Goal: Task Accomplishment & Management: Complete application form

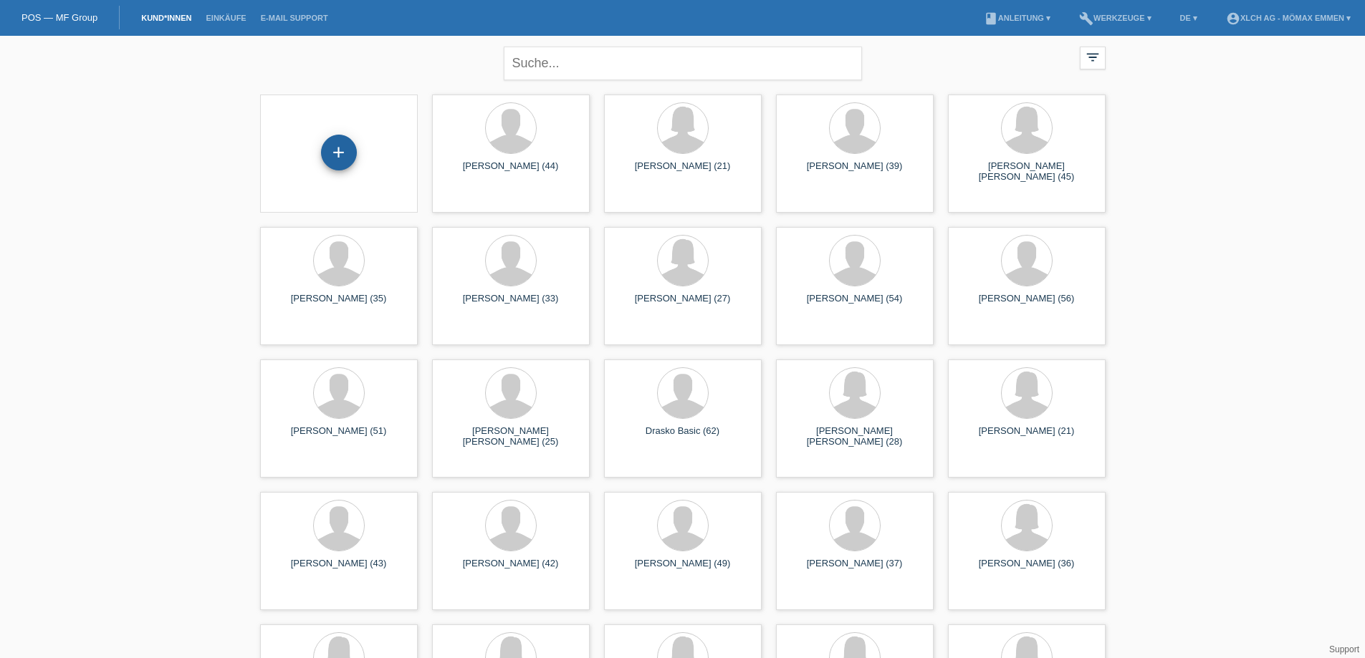
click at [352, 149] on div "+" at bounding box center [339, 153] width 36 height 36
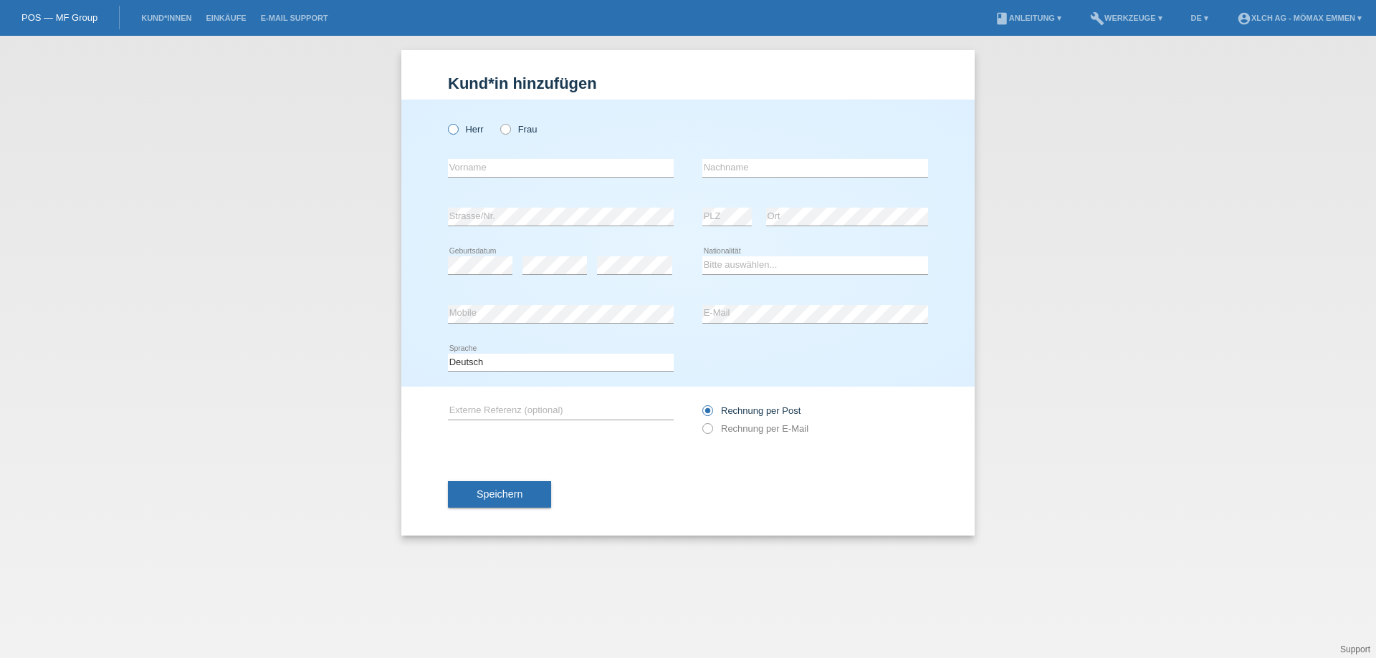
click at [446, 122] on icon at bounding box center [446, 122] width 0 height 0
click at [457, 129] on input "Herr" at bounding box center [452, 128] width 9 height 9
radio input "true"
click at [496, 167] on input "text" at bounding box center [561, 168] width 226 height 18
type input "V"
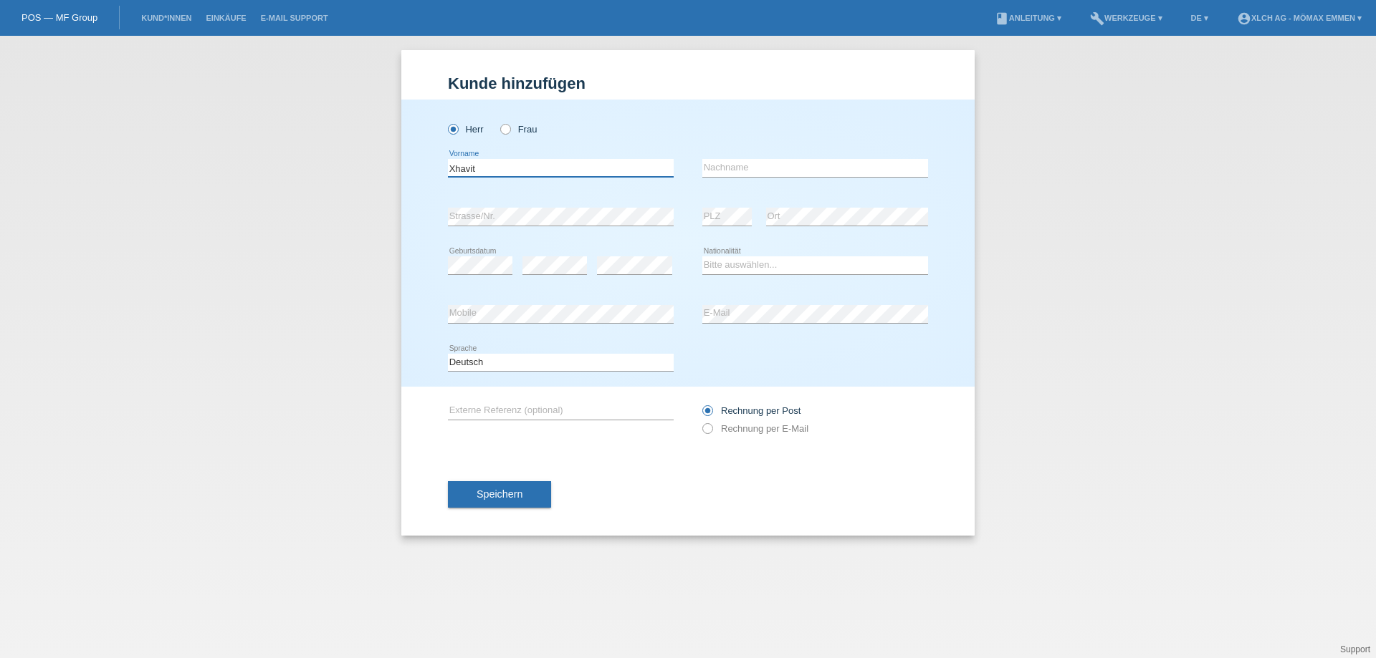
type input "Xhavit"
type input "m"
type input "Muslija"
click at [712, 265] on select "Bitte auswählen... Schweiz Deutschland Liechtenstein Österreich ------------ Af…" at bounding box center [815, 264] width 226 height 17
select select "CH"
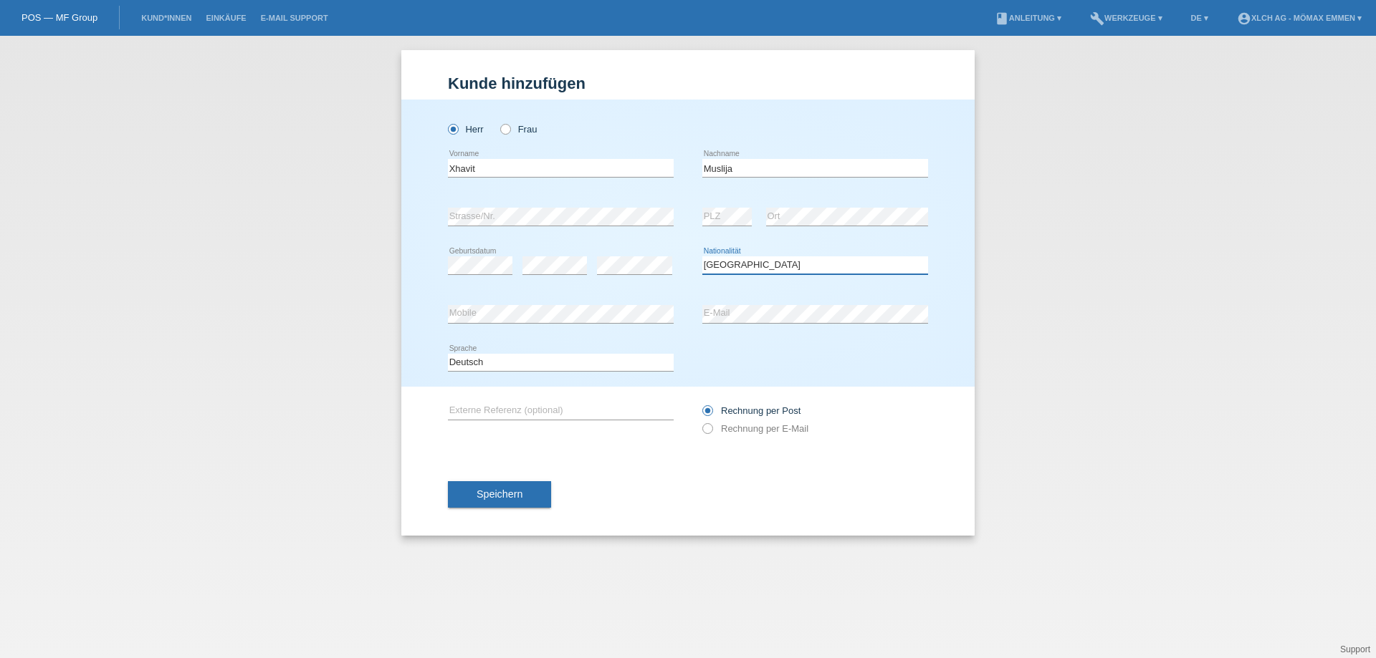
click at [702, 256] on select "Bitte auswählen... Schweiz Deutschland Liechtenstein Österreich ------------ Af…" at bounding box center [815, 264] width 226 height 17
click at [700, 421] on icon at bounding box center [700, 421] width 0 height 0
click at [710, 431] on input "Rechnung per E-Mail" at bounding box center [706, 432] width 9 height 18
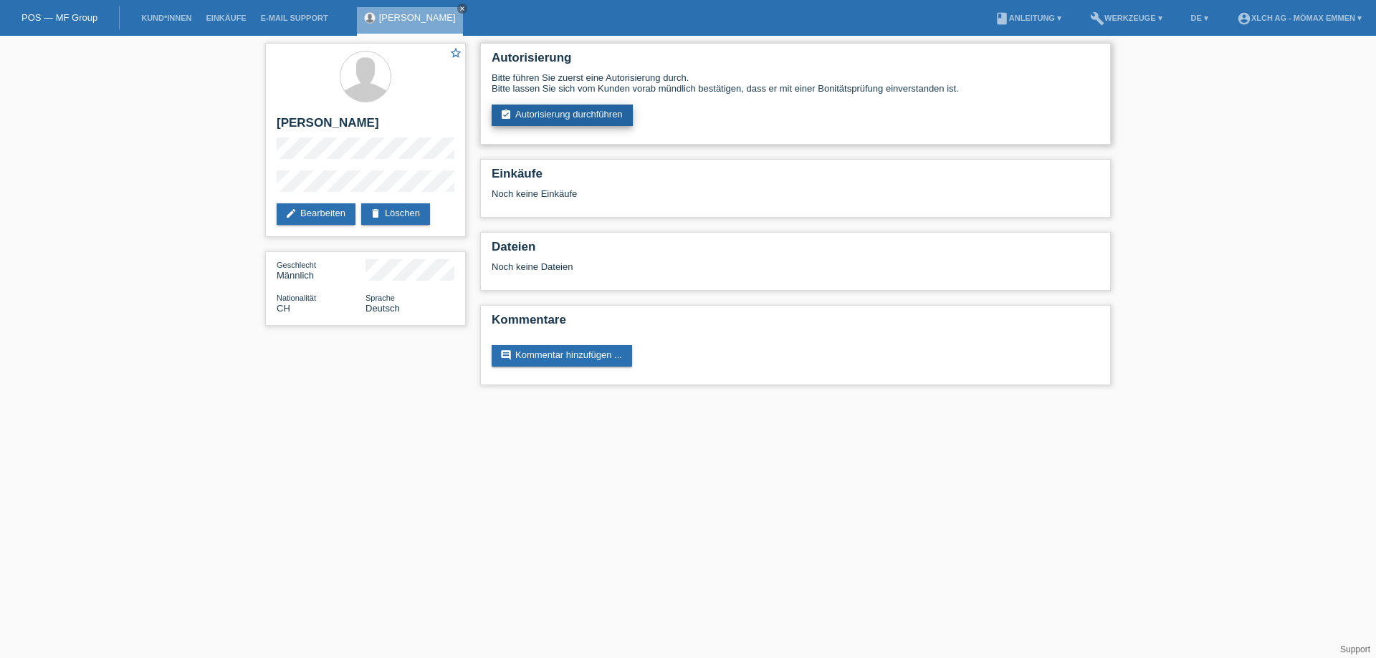
click at [579, 115] on link "assignment_turned_in Autorisierung durchführen" at bounding box center [561, 115] width 141 height 21
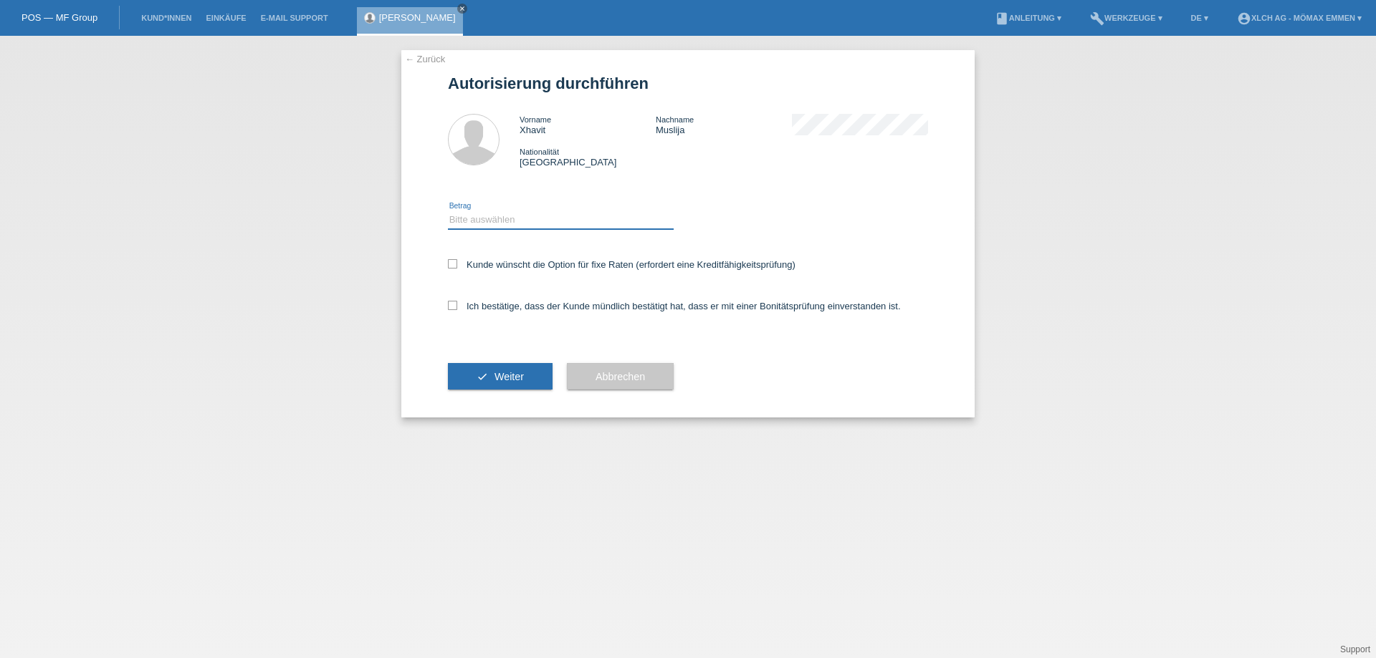
click at [587, 221] on select "Bitte auswählen CHF 1.00 - CHF 499.00 CHF 500.00 - CHF 1'999.00 CHF 2'000.00 - …" at bounding box center [561, 219] width 226 height 17
select select "2"
click at [448, 211] on select "Bitte auswählen CHF 1.00 - CHF 499.00 CHF 500.00 - CHF 1'999.00 CHF 2'000.00 - …" at bounding box center [561, 219] width 226 height 17
click at [453, 264] on icon at bounding box center [452, 263] width 9 height 9
click at [453, 264] on input "Kunde wünscht die Option für fixe Raten (erfordert eine Kreditfähigkeitsprüfung)" at bounding box center [452, 263] width 9 height 9
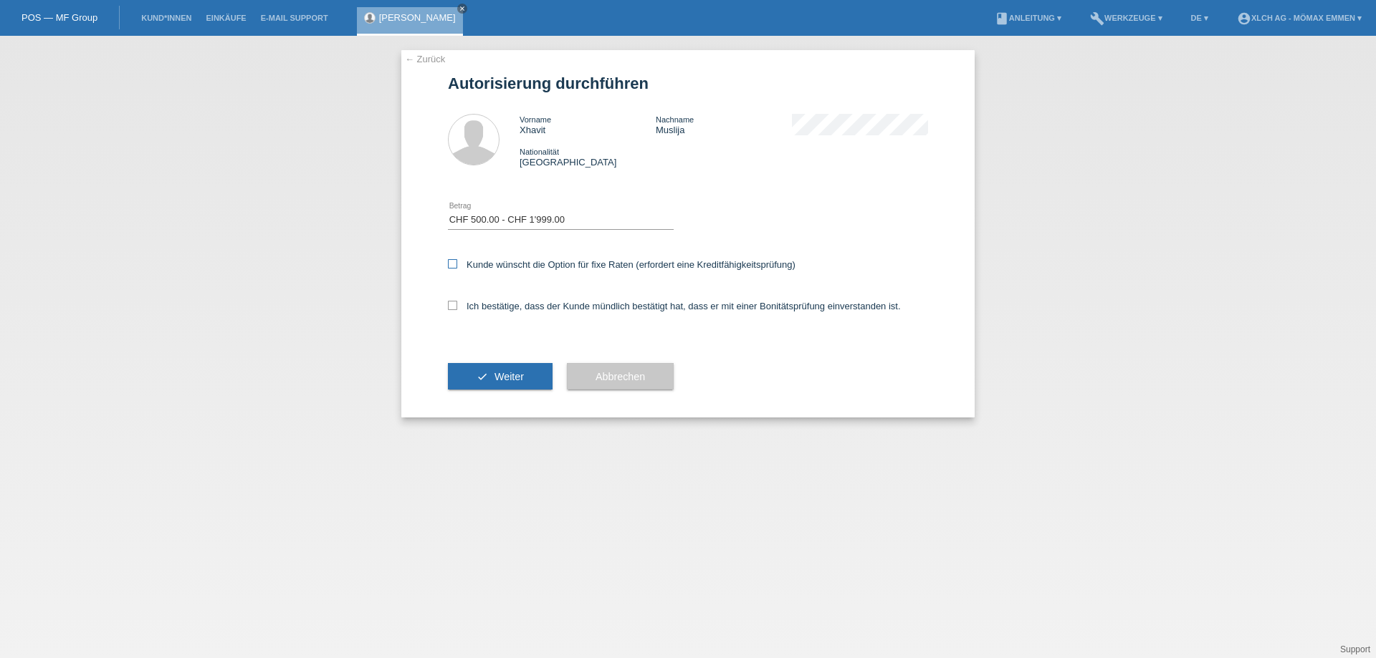
checkbox input "true"
click at [461, 306] on label "Ich bestätige, dass der Kunde mündlich bestätigt hat, dass er mit einer Bonität…" at bounding box center [674, 306] width 453 height 11
click at [457, 306] on input "Ich bestätige, dass der Kunde mündlich bestätigt hat, dass er mit einer Bonität…" at bounding box center [452, 305] width 9 height 9
checkbox input "true"
click at [504, 386] on button "check Weiter" at bounding box center [500, 376] width 105 height 27
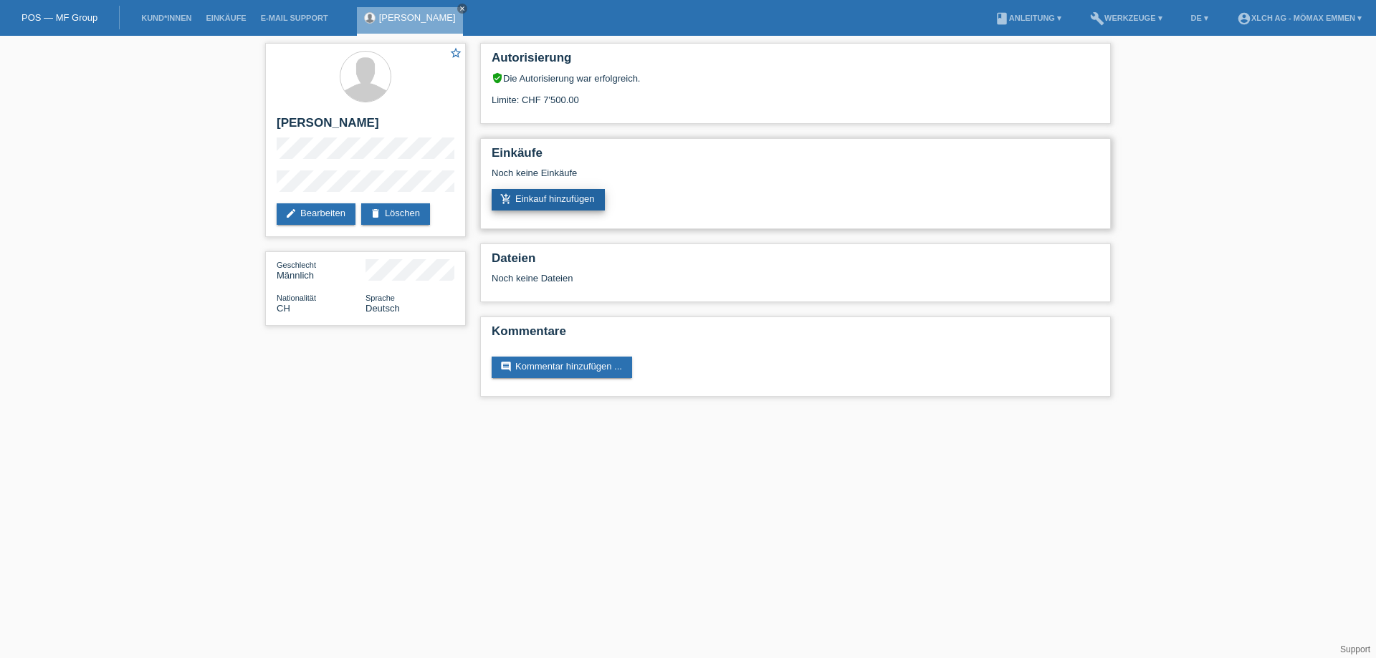
click at [565, 198] on link "add_shopping_cart Einkauf hinzufügen" at bounding box center [547, 199] width 113 height 21
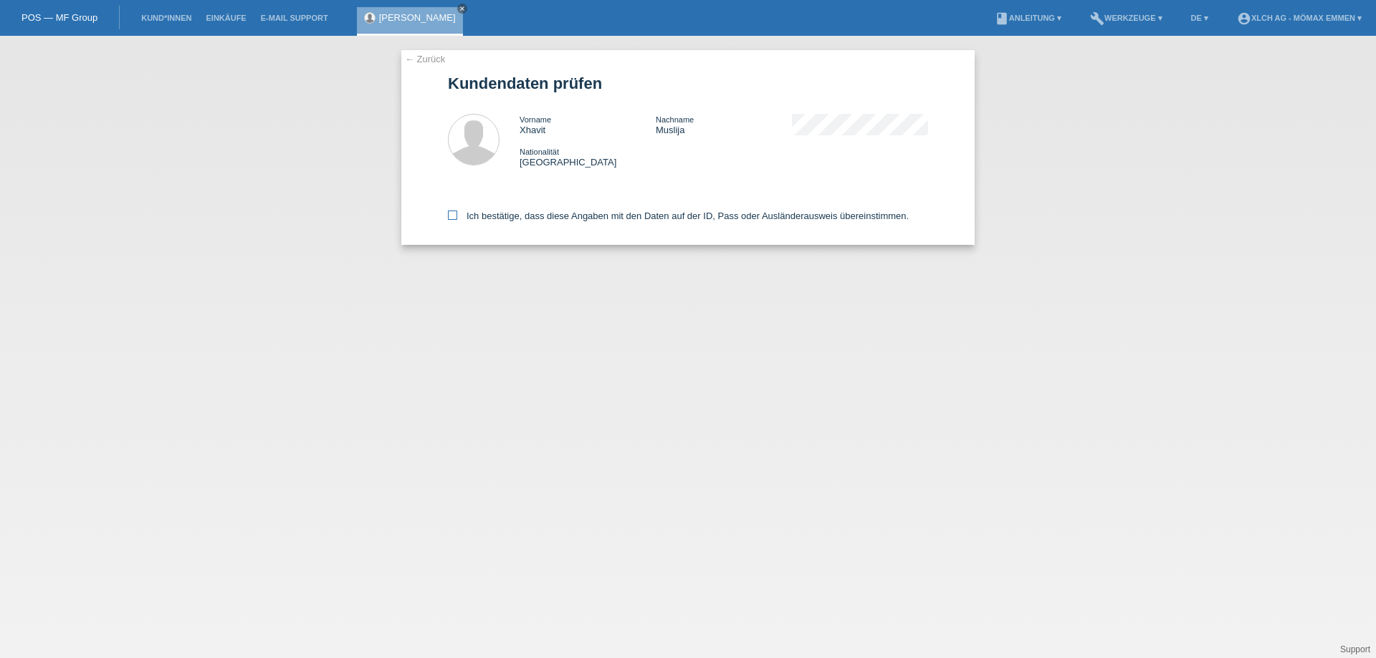
click at [455, 217] on icon at bounding box center [452, 215] width 9 height 9
click at [455, 217] on input "Ich bestätige, dass diese Angaben mit den Daten auf der ID, Pass oder Ausländer…" at bounding box center [452, 215] width 9 height 9
checkbox input "true"
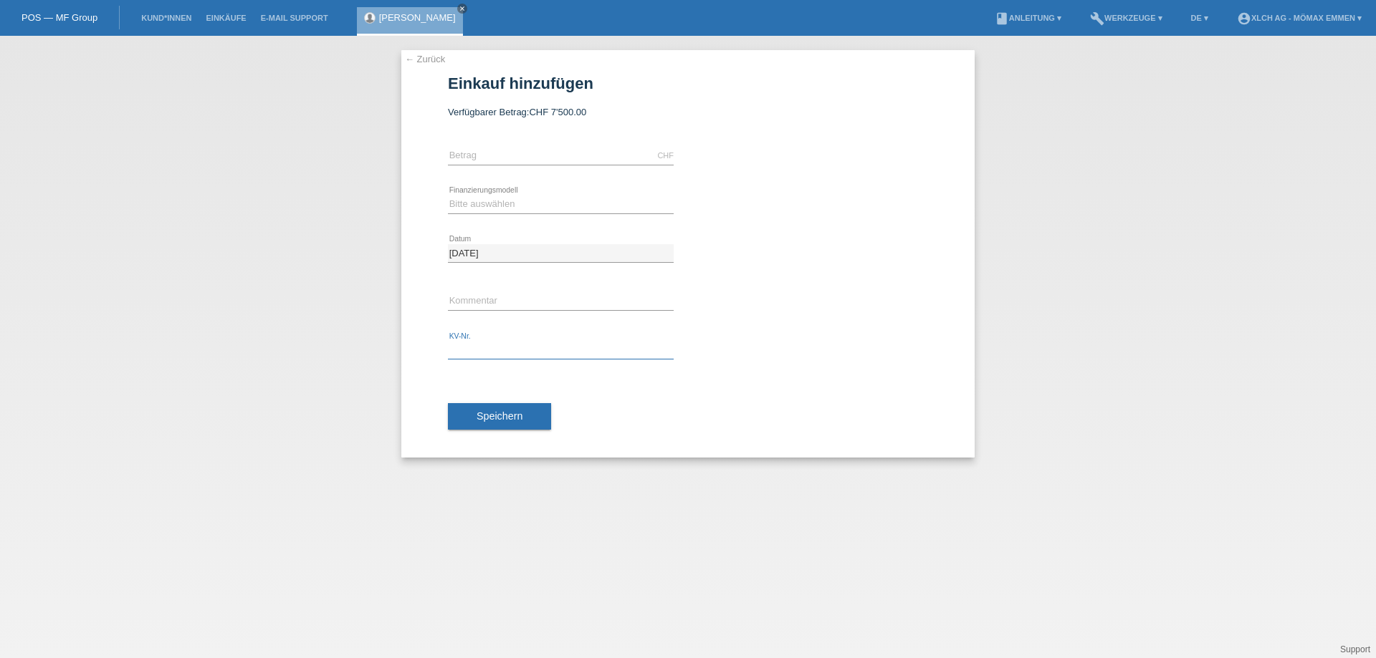
click at [469, 342] on input "text" at bounding box center [561, 351] width 226 height 18
paste input "EIN3NB"
type input "EIN3NB"
click at [509, 151] on input "text" at bounding box center [561, 156] width 226 height 18
click at [541, 160] on input "text" at bounding box center [561, 156] width 226 height 18
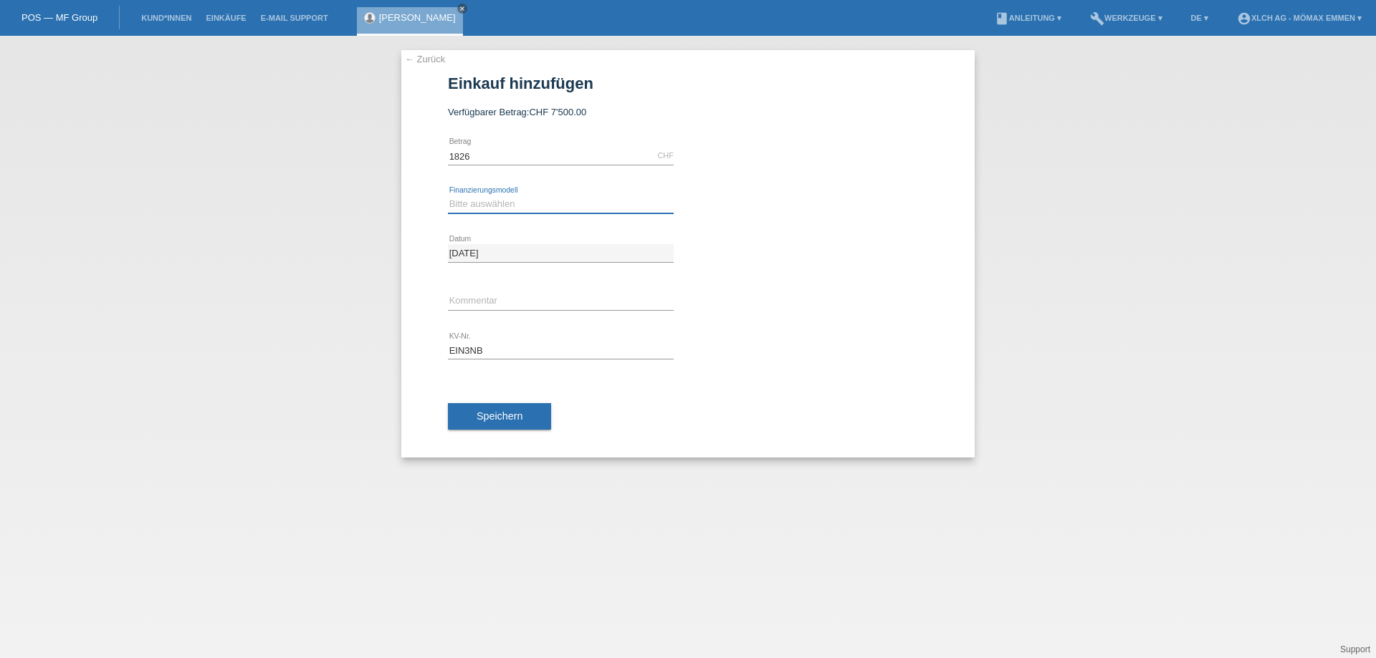
type input "1826.00"
click at [519, 200] on select "Bitte auswählen Kauf auf Rechnung mit Teilzahlungsoption Fixe Raten - Zinsübern…" at bounding box center [561, 204] width 226 height 17
select select "112"
click at [448, 196] on select "Bitte auswählen Kauf auf Rechnung mit Teilzahlungsoption Fixe Raten - Zinsübern…" at bounding box center [561, 204] width 226 height 17
click at [509, 418] on span "Speichern" at bounding box center [499, 416] width 46 height 11
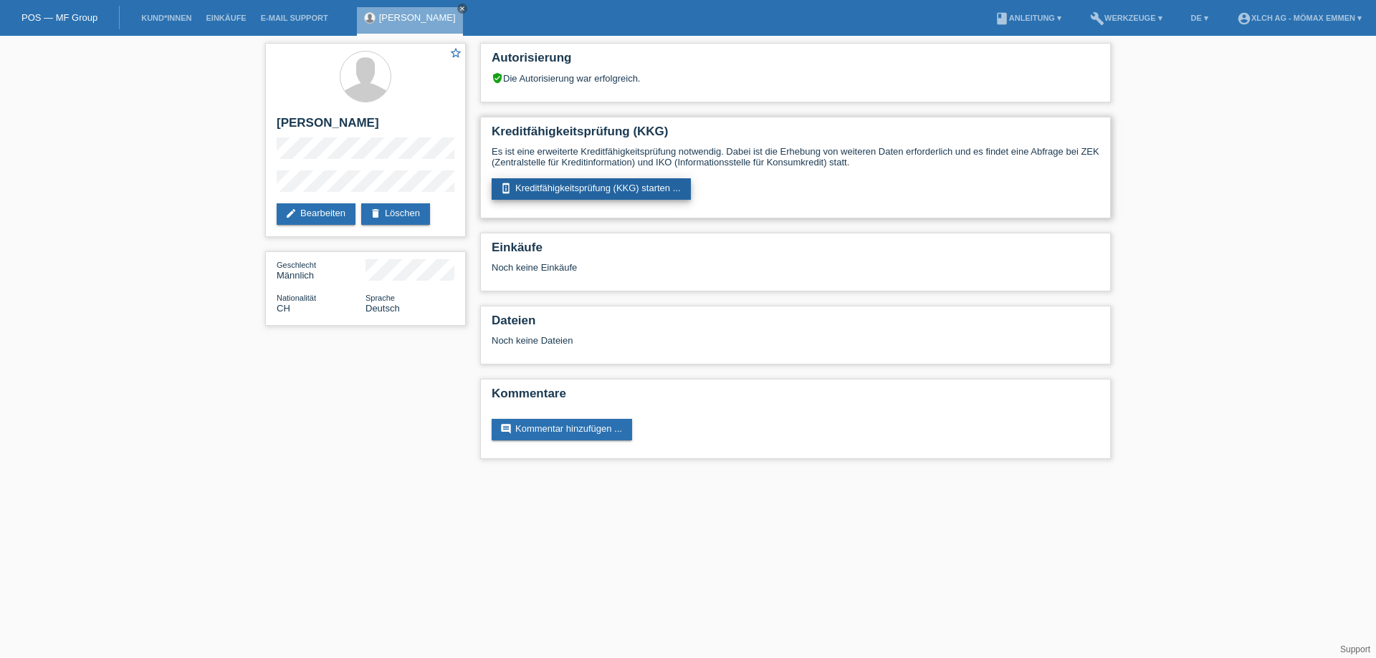
click at [598, 186] on link "perm_device_information Kreditfähigkeitsprüfung (KKG) starten ..." at bounding box center [590, 188] width 199 height 21
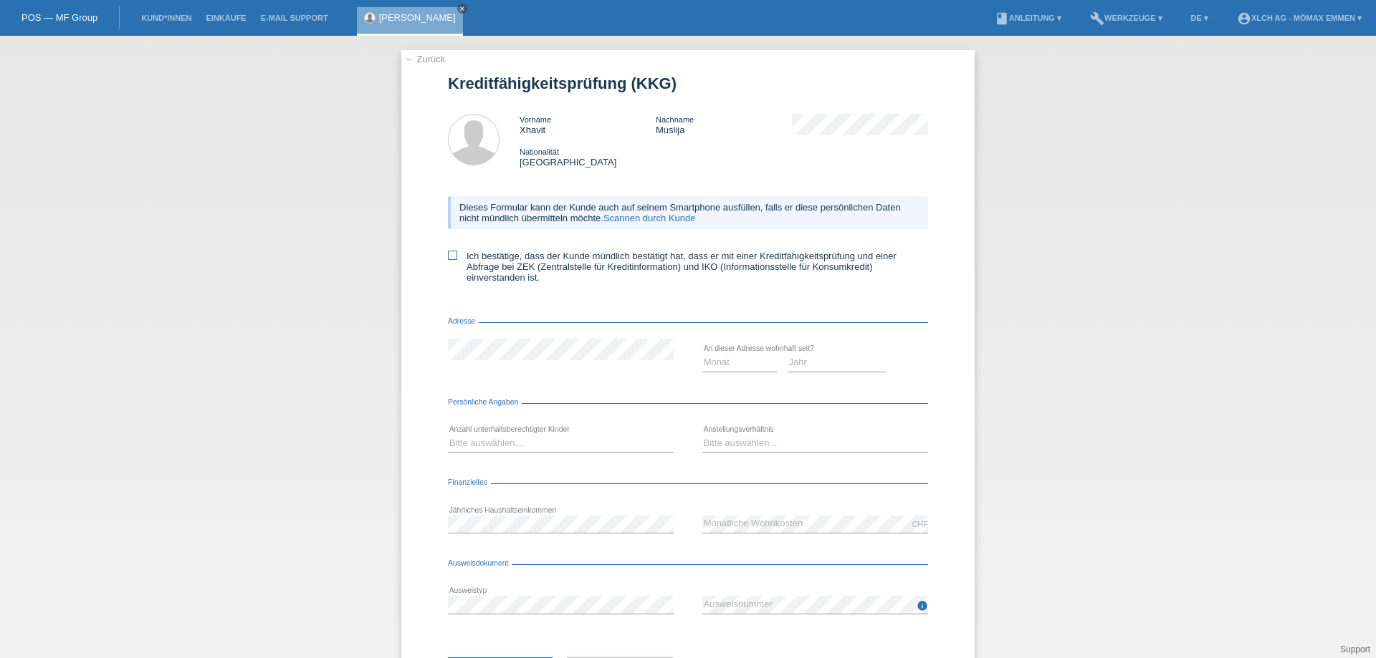
click at [453, 259] on label "Ich bestätige, dass der Kunde mündlich bestätigt hat, dass er mit einer Kreditf…" at bounding box center [688, 267] width 480 height 32
click at [453, 259] on input "Ich bestätige, dass der Kunde mündlich bestätigt hat, dass er mit einer Kreditf…" at bounding box center [452, 255] width 9 height 9
checkbox input "true"
click at [717, 364] on select "Monat 01 02 03 04 05 06 07 08 09 10" at bounding box center [739, 362] width 75 height 17
select select "12"
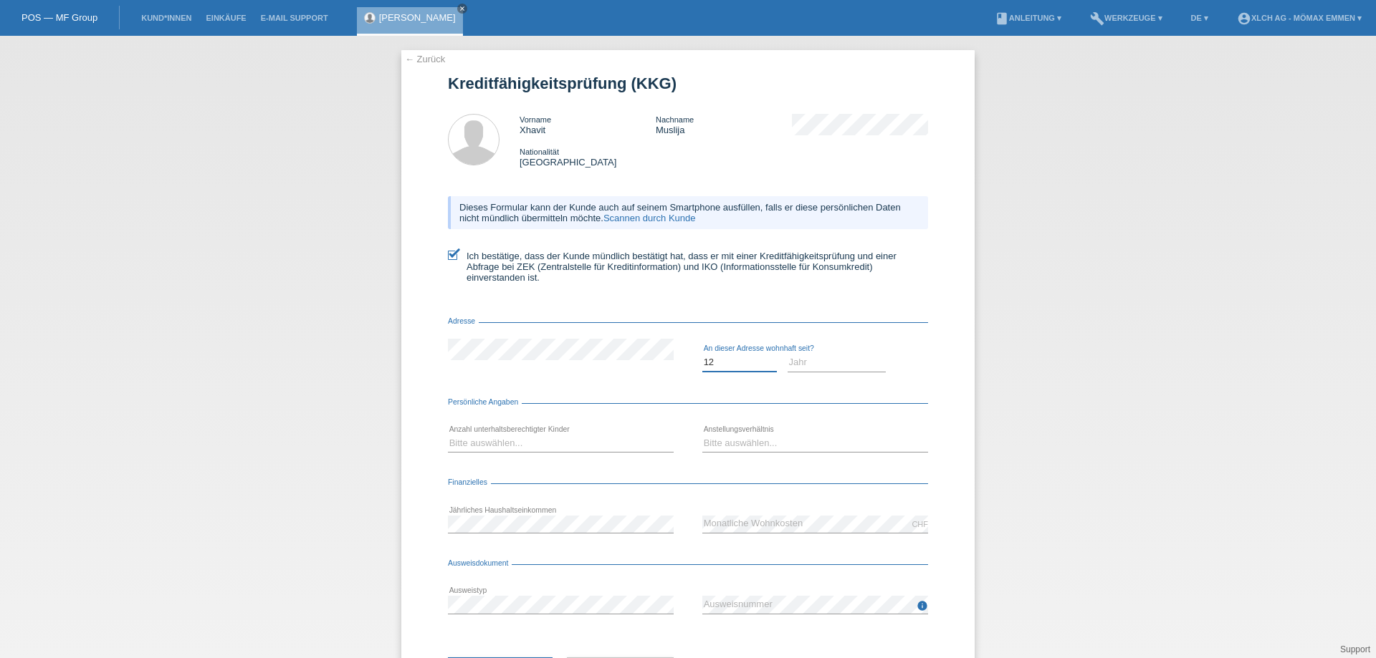
click at [702, 354] on select "Monat 01 02 03 04 05 06 07 08 09 10" at bounding box center [739, 362] width 75 height 17
click at [820, 365] on select "Jahr 2025 2024 2023 2022 2021 2020 2019 2018 2017 2016 2015 2014 2013 2012 2011…" at bounding box center [836, 362] width 99 height 17
select select "2015"
click at [787, 354] on select "Jahr 2025 2024 2023 2022 2021 2020 2019 2018 2017 2016 2015 2014 2013 2012 2011…" at bounding box center [836, 362] width 99 height 17
click at [532, 443] on select "Bitte auswählen... 0 1 2 3 4 5 6 7 8 9" at bounding box center [561, 443] width 226 height 17
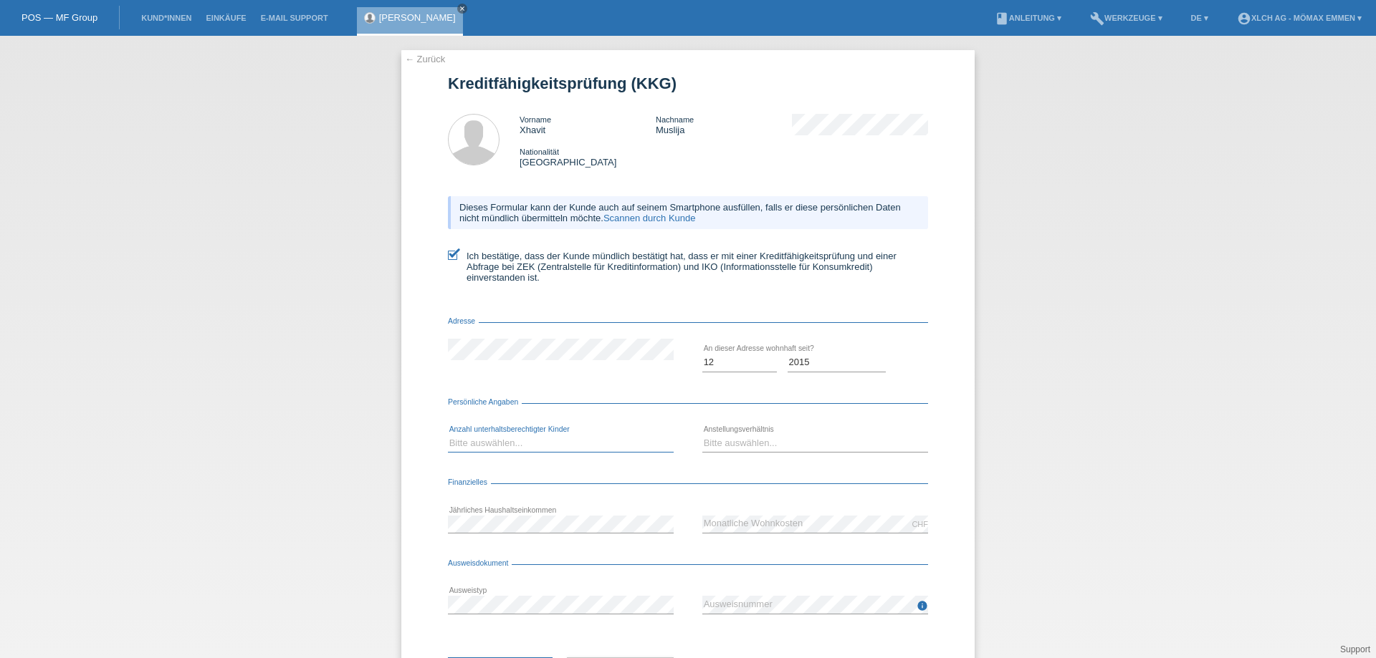
select select "3"
click at [448, 435] on select "Bitte auswählen... 0 1 2 3 4 5 6 7 8 9" at bounding box center [561, 443] width 226 height 17
click at [725, 446] on select "Bitte auswählen... Unbefristet Befristet Lehrling/Student Pensioniert Nicht arb…" at bounding box center [815, 443] width 226 height 17
select select "UNLIMITED"
click at [702, 435] on select "Bitte auswählen... Unbefristet Befristet Lehrling/Student Pensioniert Nicht arb…" at bounding box center [815, 443] width 226 height 17
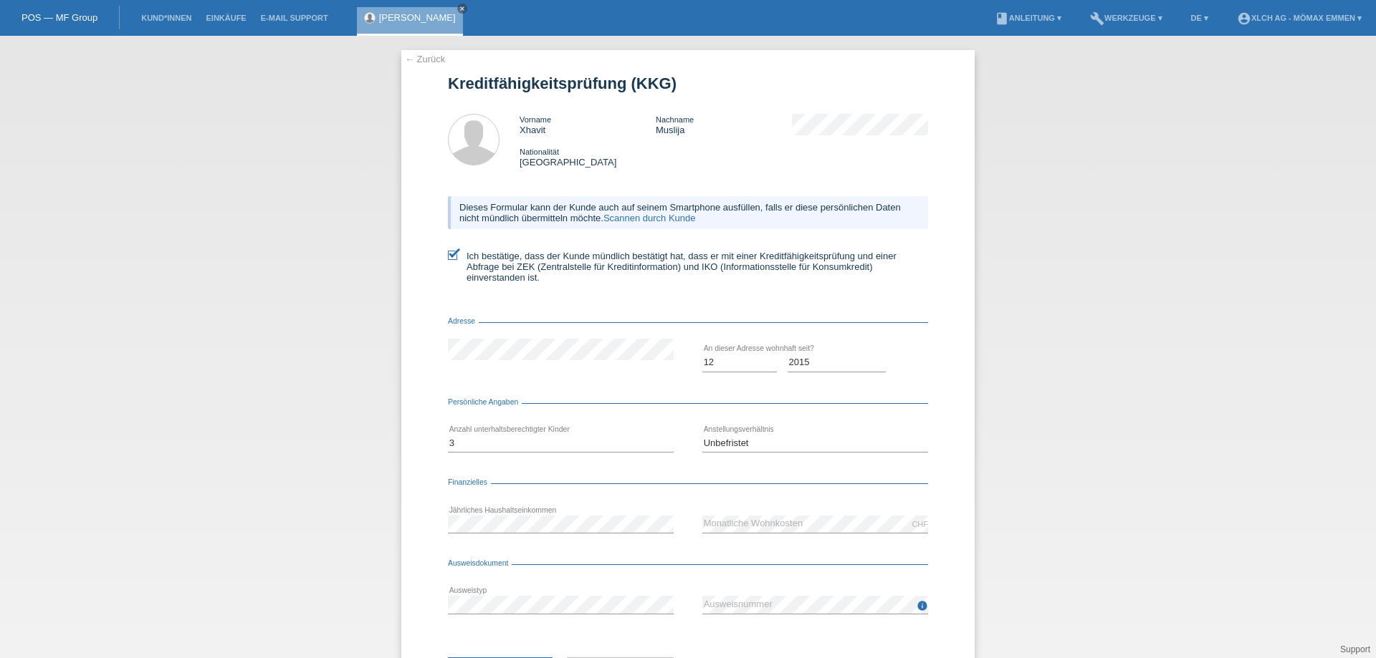
click at [555, 514] on div "error Jährliches Haushaltseinkommen" at bounding box center [561, 524] width 226 height 49
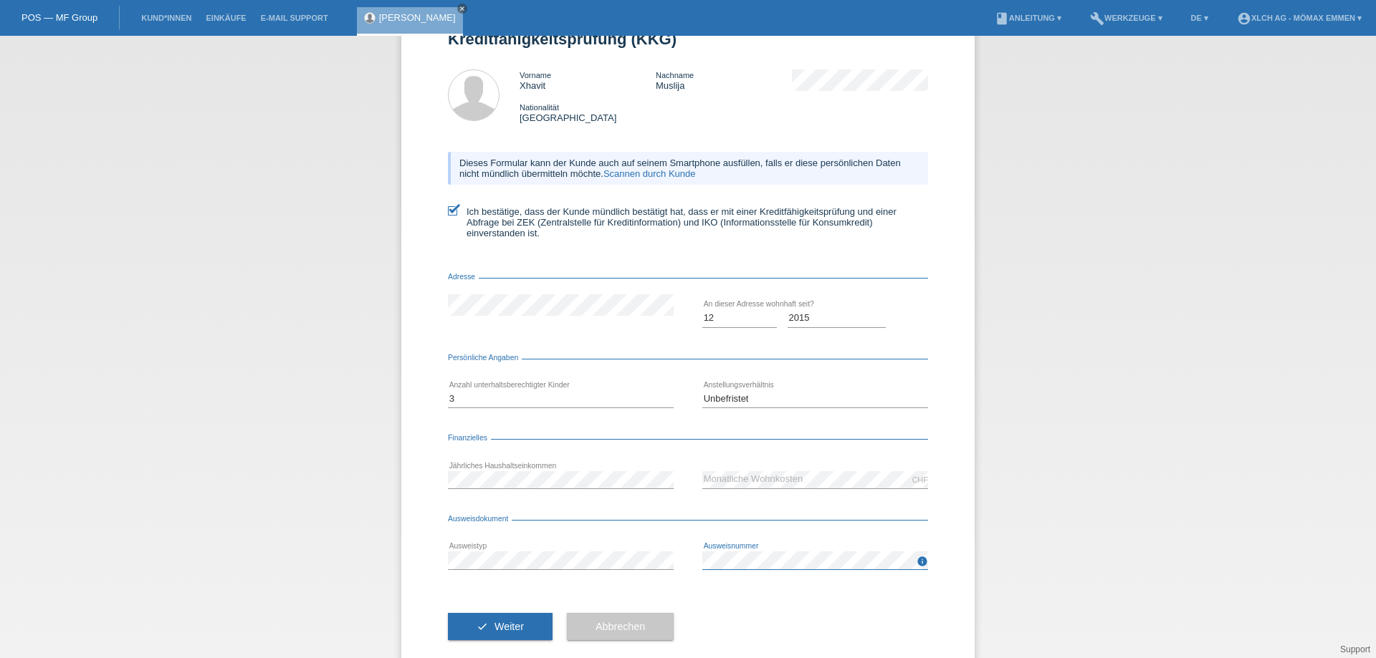
scroll to position [69, 0]
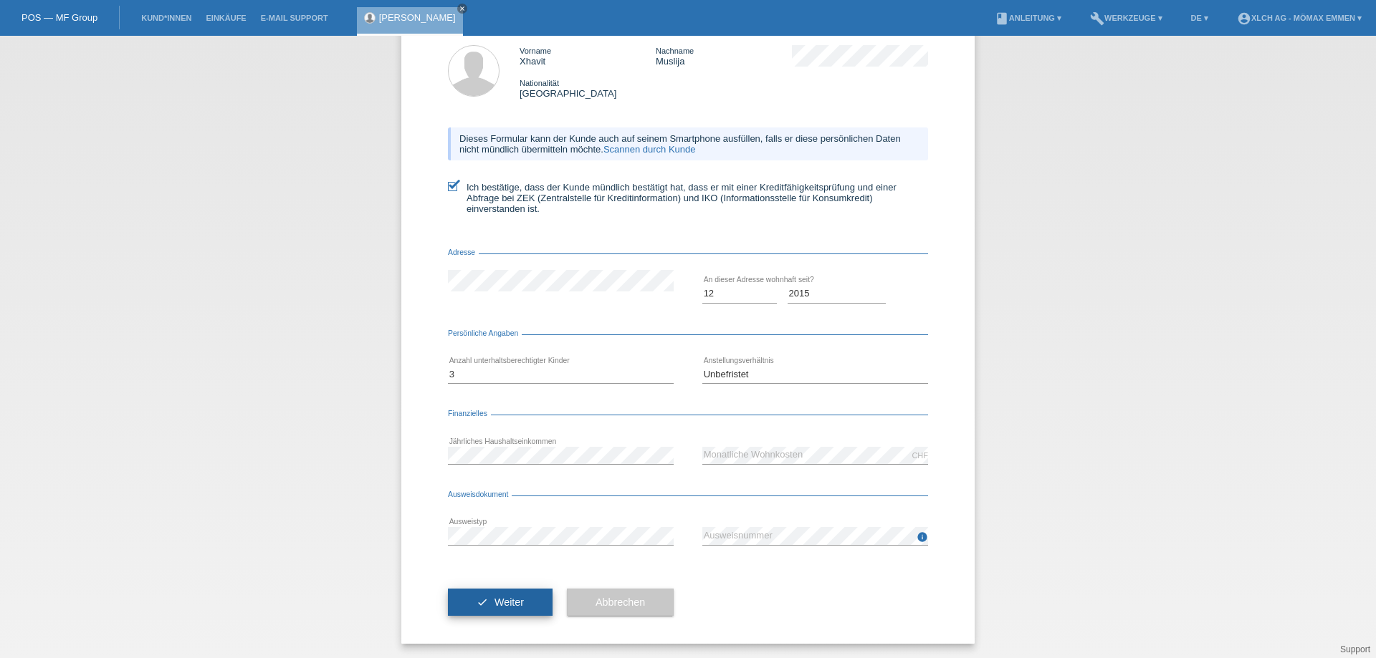
click at [506, 605] on span "Weiter" at bounding box center [508, 602] width 29 height 11
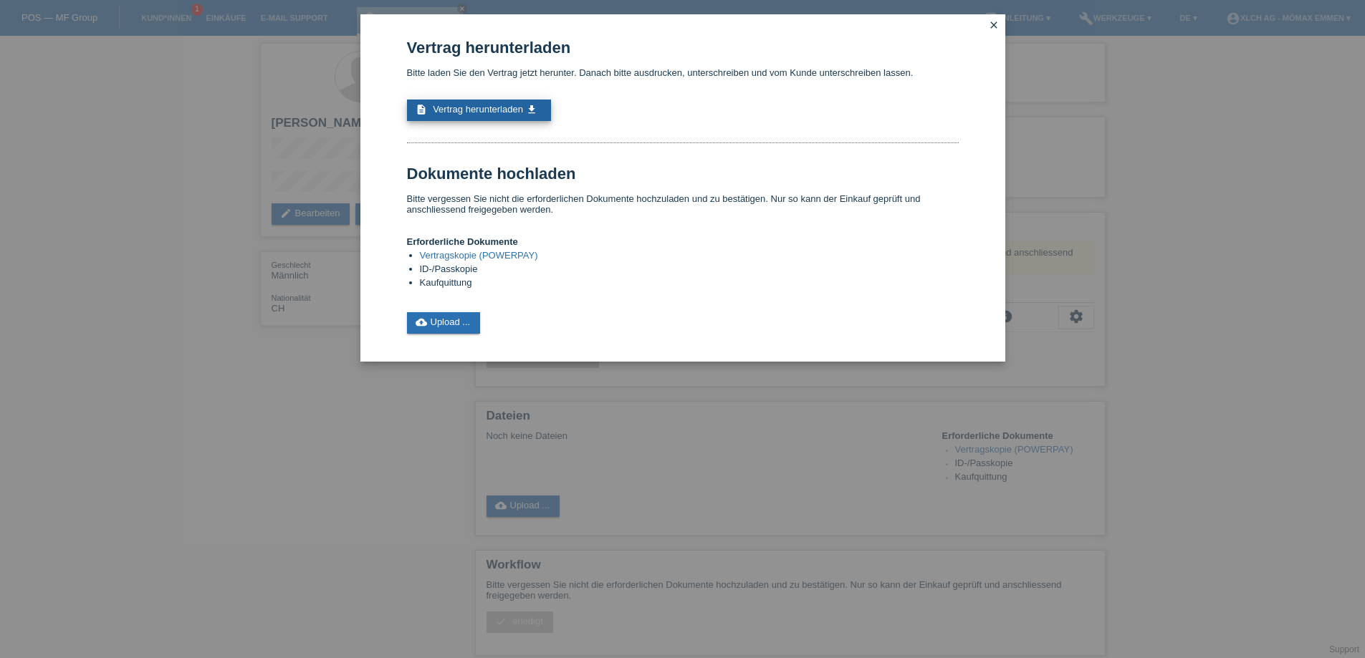
click at [525, 103] on link "description Vertrag herunterladen get_app" at bounding box center [479, 110] width 144 height 21
click at [470, 319] on link "cloud_upload Upload ..." at bounding box center [444, 322] width 74 height 21
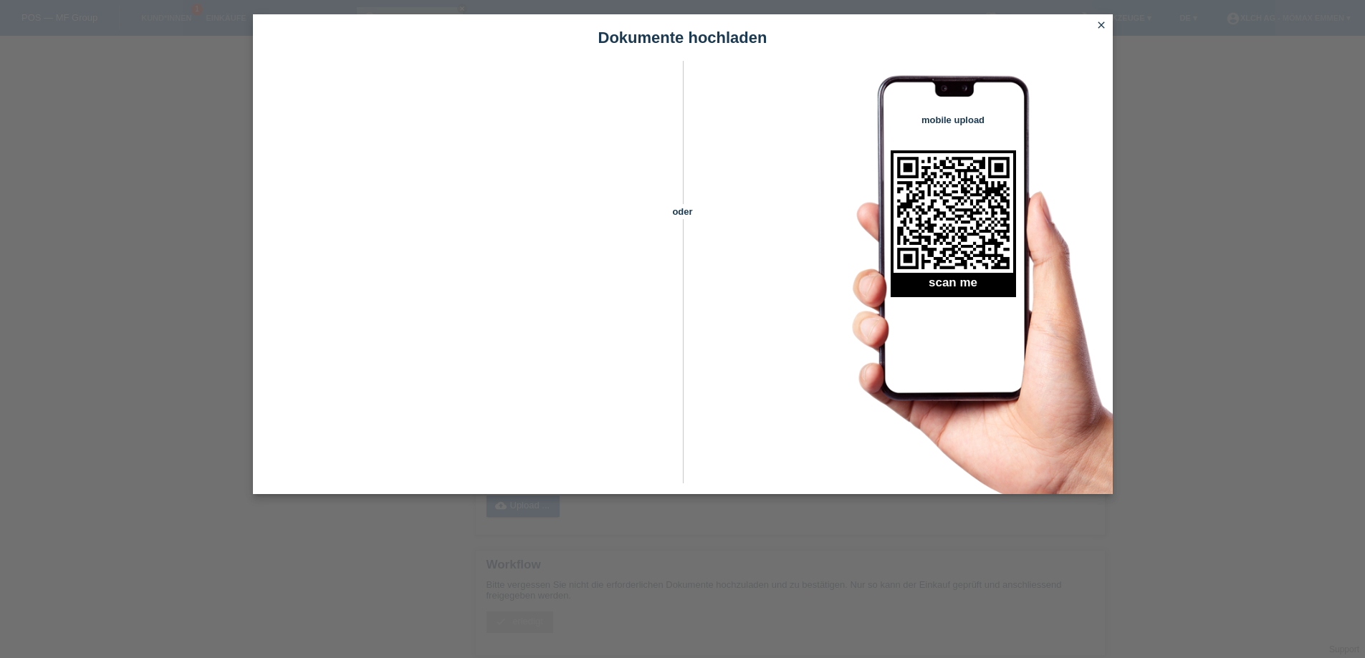
click at [1104, 22] on icon "close" at bounding box center [1100, 24] width 11 height 11
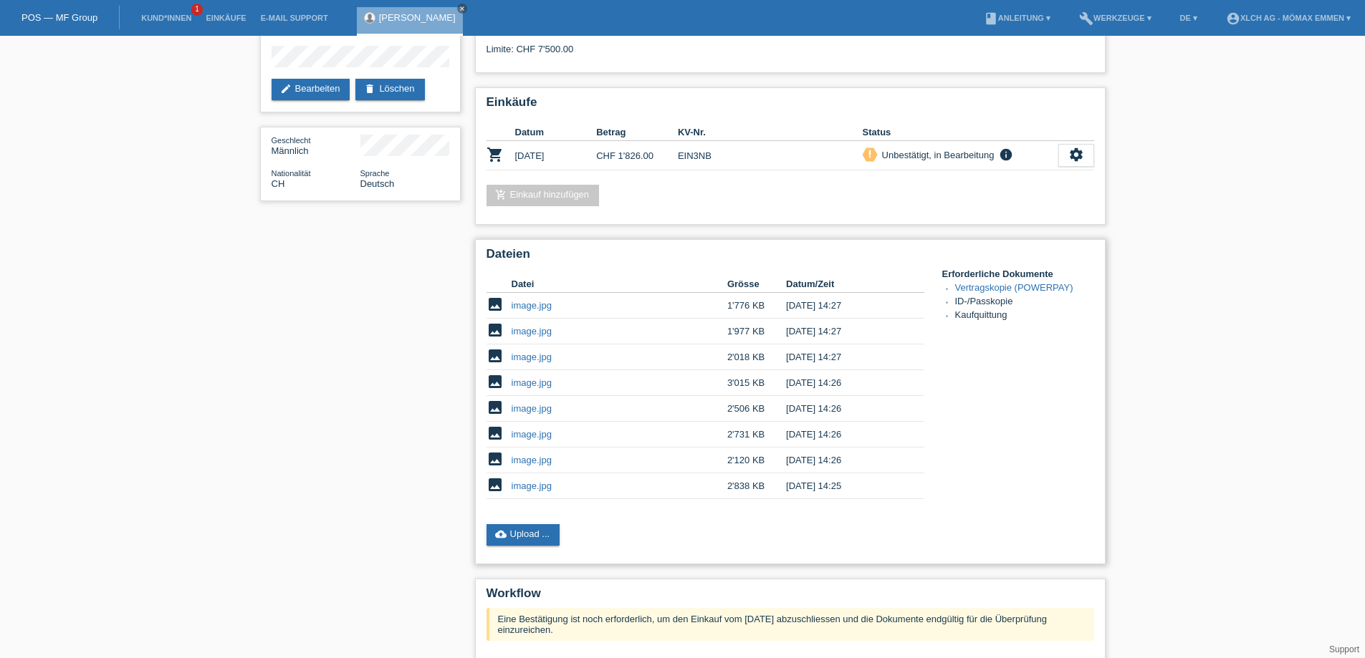
scroll to position [215, 0]
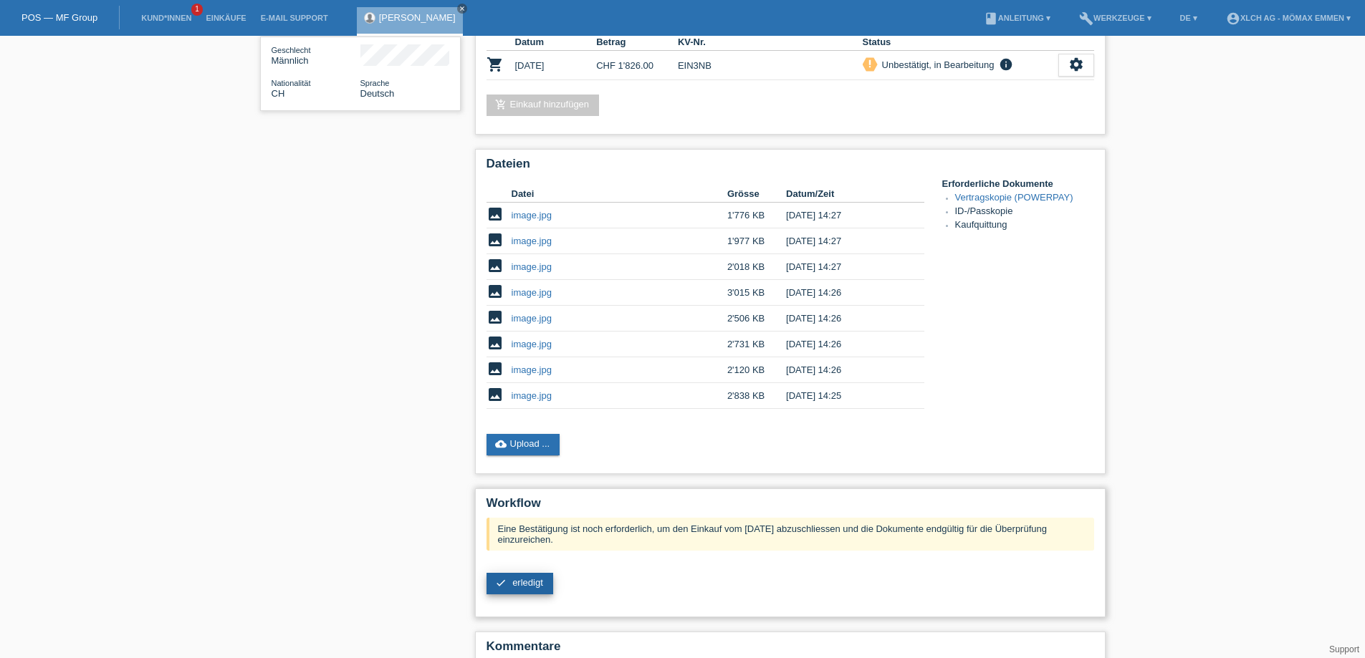
click at [541, 583] on span "erledigt" at bounding box center [527, 582] width 31 height 11
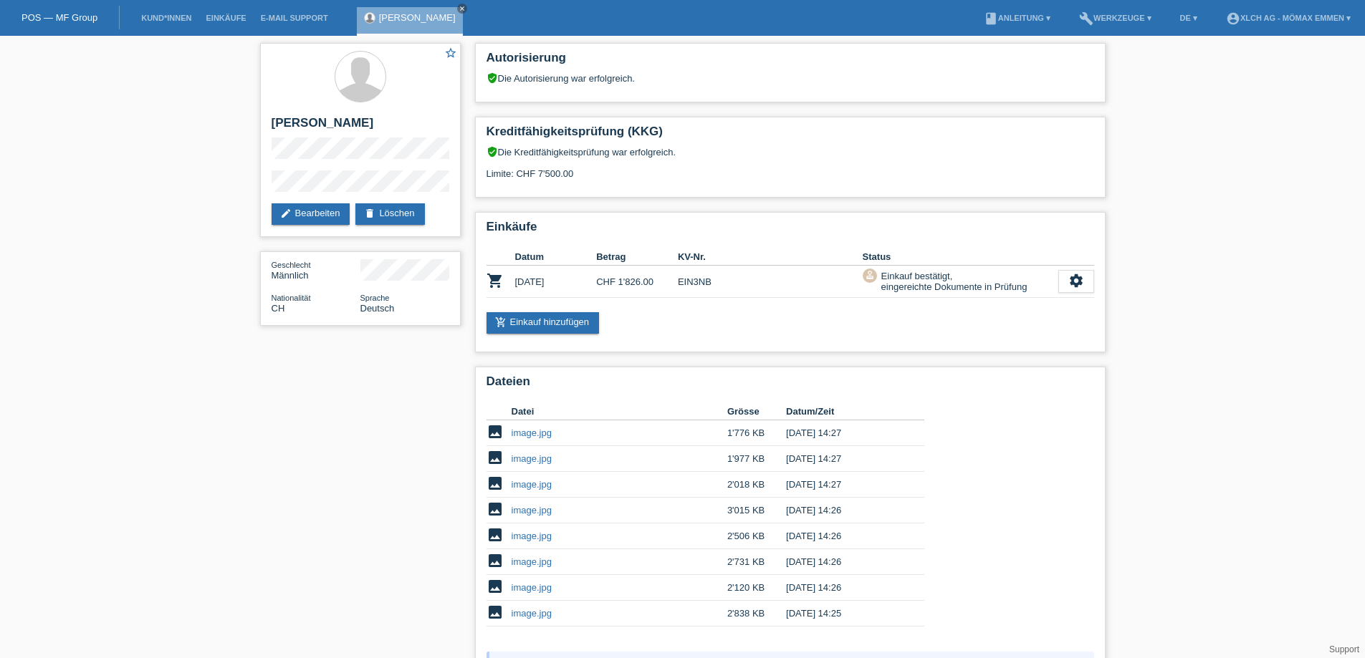
scroll to position [150, 0]
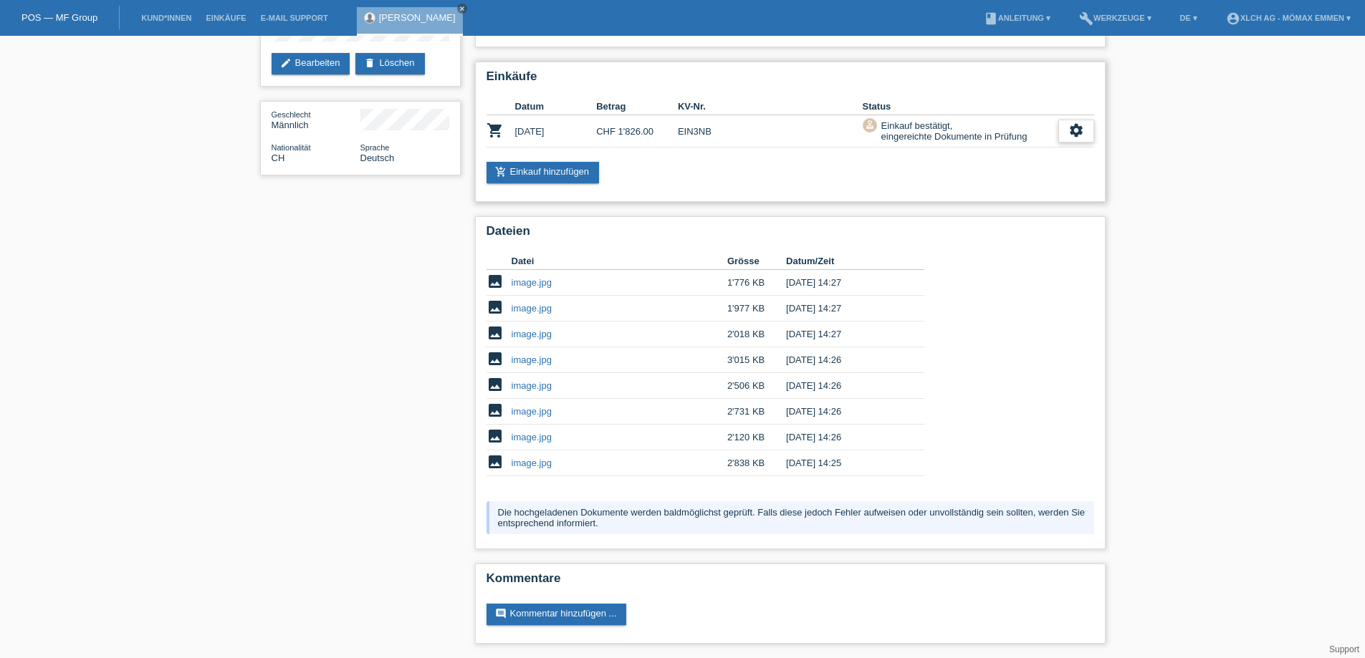
click at [1069, 138] on div "settings" at bounding box center [1076, 131] width 36 height 23
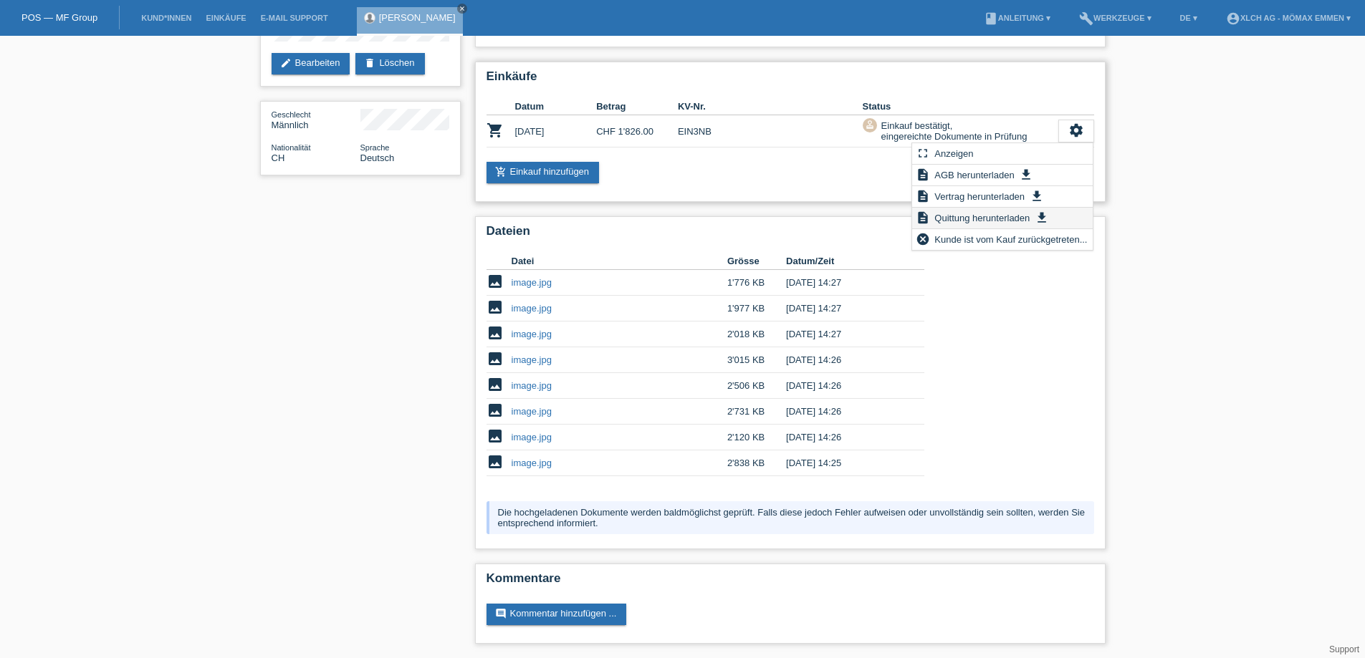
click at [974, 217] on span "Quittung herunterladen" at bounding box center [982, 217] width 100 height 17
